Goal: Transaction & Acquisition: Purchase product/service

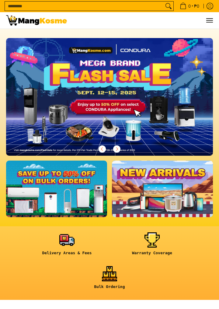
click at [31, 5] on input "Search..." at bounding box center [84, 6] width 159 height 9
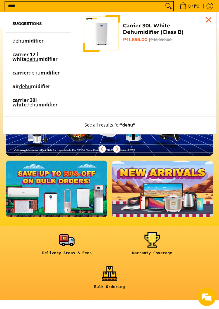
type input "****"
click at [93, 34] on img "Customer Navigation" at bounding box center [101, 33] width 37 height 37
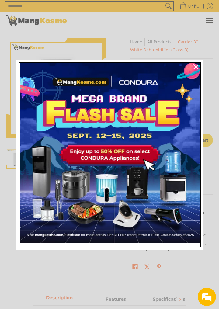
click at [188, 65] on img "Marketing offer form" at bounding box center [110, 153] width 180 height 180
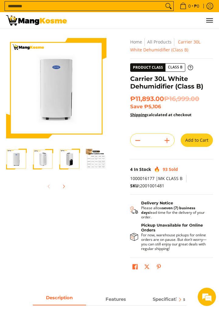
click at [94, 160] on img "Carrier 30L White Dehumidifier (Class B)-4" at bounding box center [96, 159] width 21 height 21
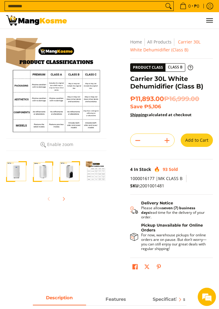
click at [193, 142] on button "Add to Cart" at bounding box center [197, 140] width 32 height 13
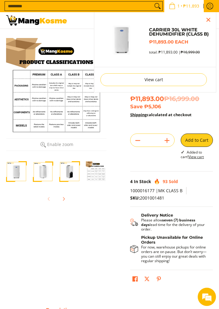
click at [172, 5] on icon "Cart" at bounding box center [172, 6] width 5 height 5
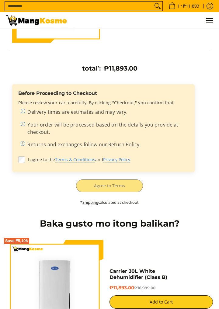
scroll to position [153, 0]
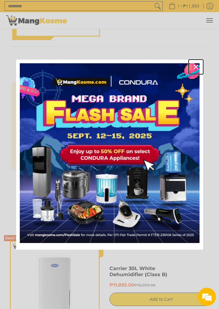
click at [194, 69] on div "Close" at bounding box center [196, 67] width 10 height 10
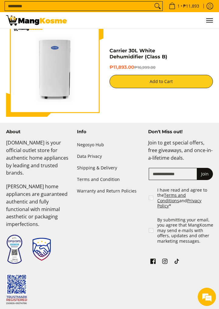
scroll to position [371, 0]
